Goal: Transaction & Acquisition: Purchase product/service

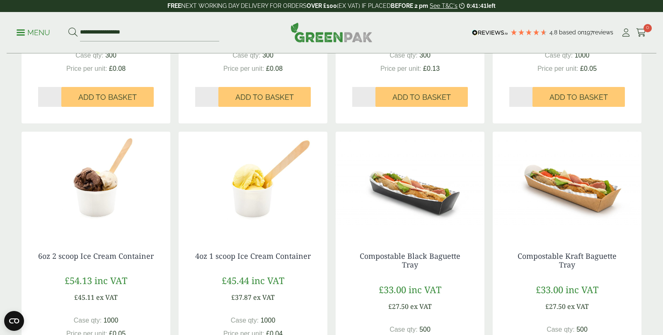
scroll to position [683, 0]
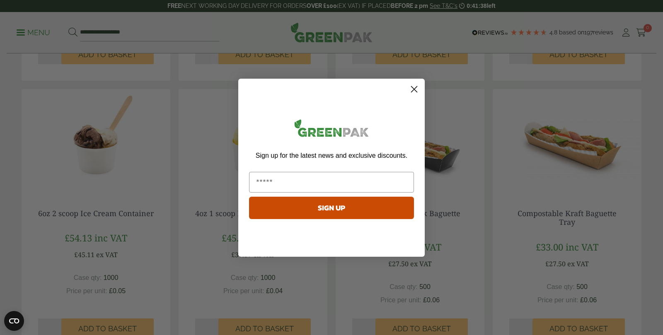
click at [418, 84] on circle "Close dialog" at bounding box center [415, 89] width 14 height 14
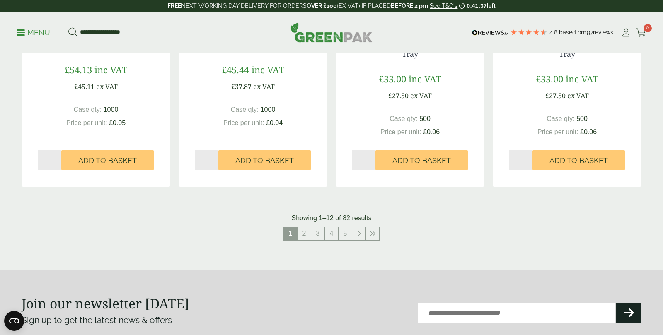
scroll to position [871, 0]
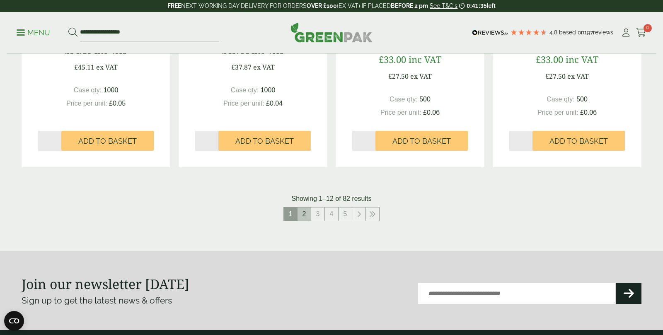
click at [303, 216] on link "2" at bounding box center [304, 214] width 13 height 13
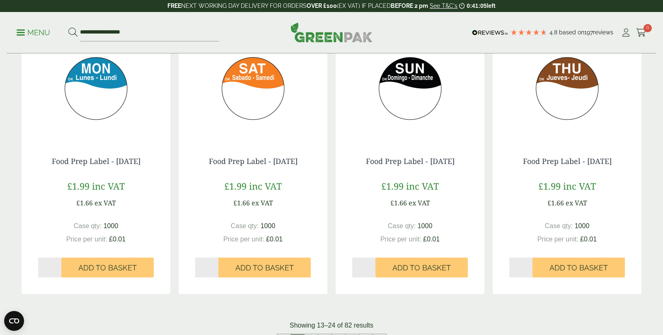
scroll to position [749, 0]
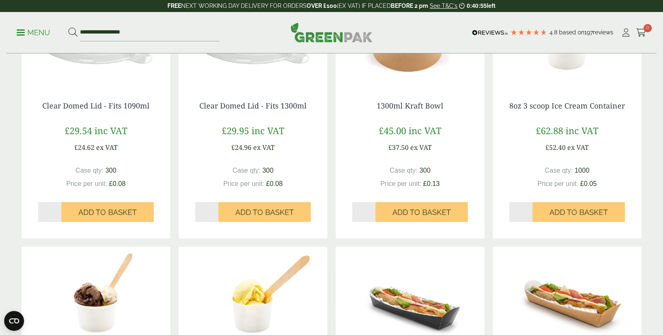
scroll to position [425, 0]
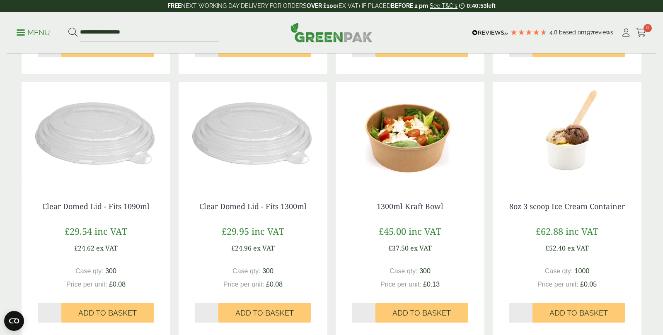
click at [577, 137] on img at bounding box center [567, 134] width 149 height 104
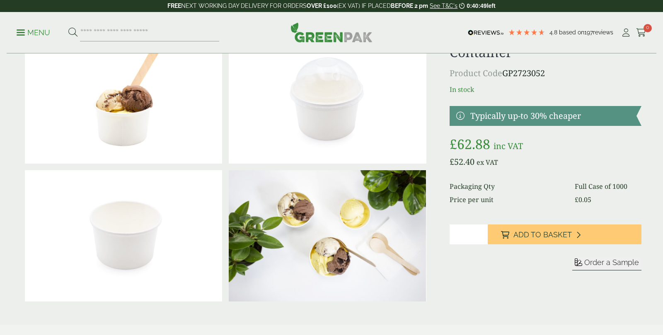
scroll to position [57, 0]
